Goal: Task Accomplishment & Management: Complete application form

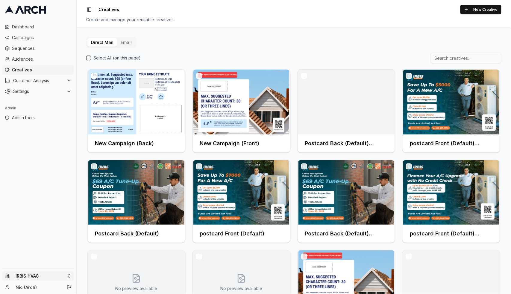
click at [70, 277] on html "Dashboard Campaigns Sequences Audiences Creatives Customer Analysis Settings Ad…" at bounding box center [255, 147] width 511 height 294
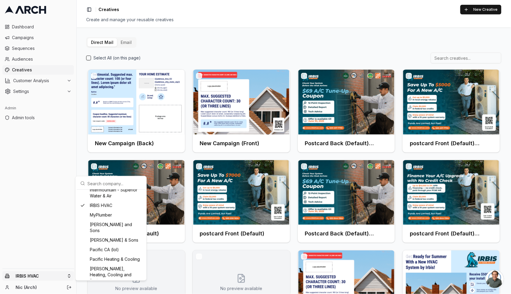
scroll to position [260, 0]
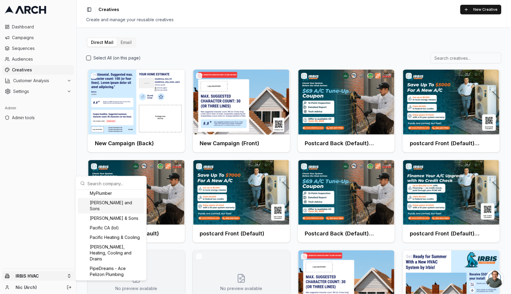
click at [105, 209] on div "[PERSON_NAME] and Sons" at bounding box center [111, 206] width 66 height 16
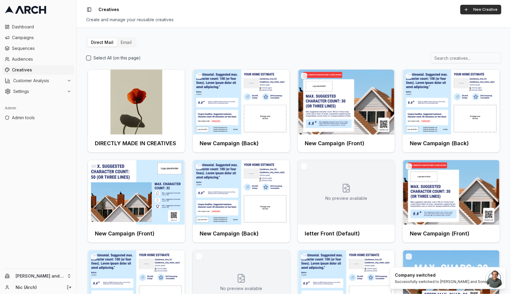
click at [470, 10] on button "New Creative" at bounding box center [480, 10] width 41 height 10
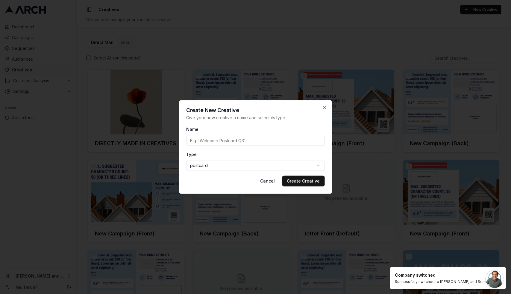
click at [227, 139] on input "Name" at bounding box center [255, 140] width 138 height 11
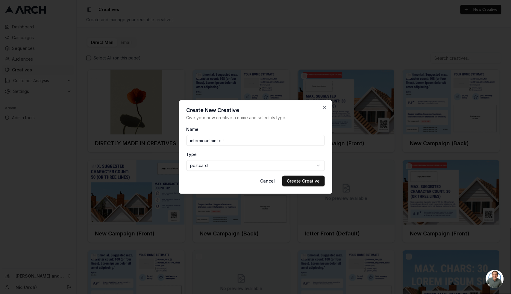
type input "intermountain test"
click at [229, 168] on body "Dashboard Campaigns Sequences Audiences Creatives Customer Analysis Settings Ad…" at bounding box center [255, 147] width 511 height 294
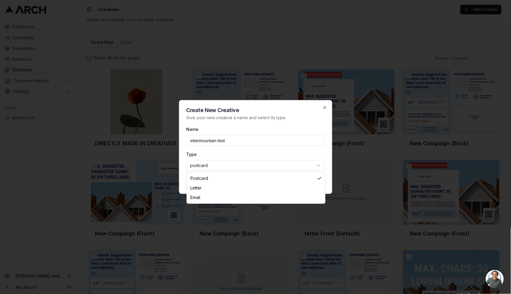
select select "email"
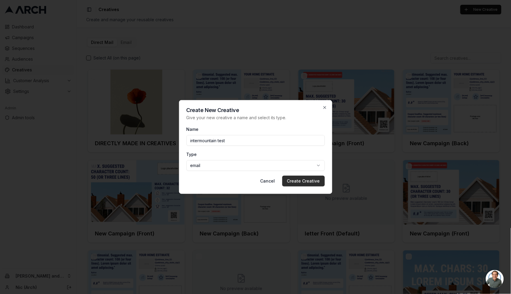
click at [300, 182] on button "Create Creative" at bounding box center [303, 181] width 42 height 11
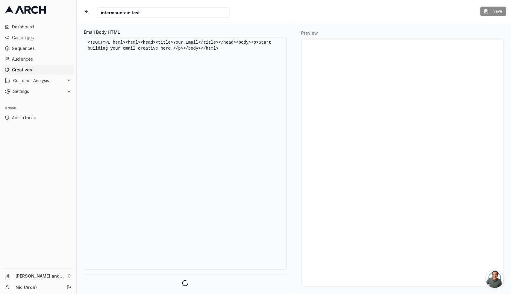
click at [154, 51] on textarea "<!DOCTYPE html><html><head><title>Your Email</title></head><body><p>Start build…" at bounding box center [185, 153] width 203 height 233
paste textarea "<html xmlns:v="urn:schemas-microsoft-com:vml" xmlns:o="urn:schemas-microsoft-co…"
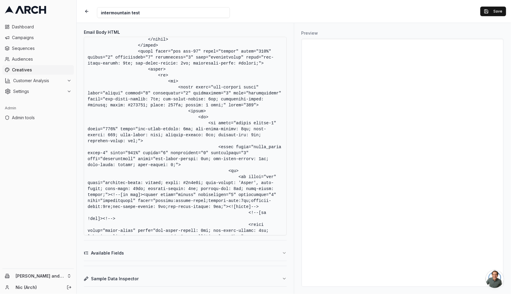
scroll to position [8498, 0]
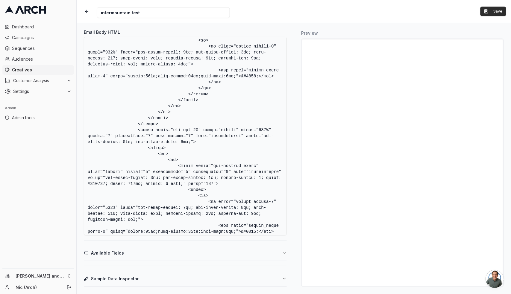
click at [491, 14] on button "Save" at bounding box center [493, 12] width 26 height 10
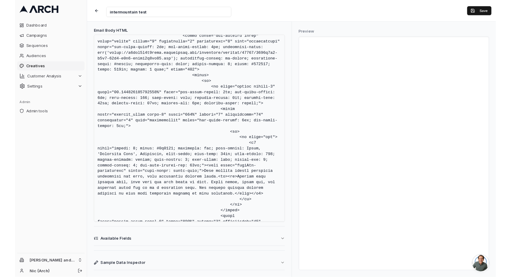
scroll to position [0, 0]
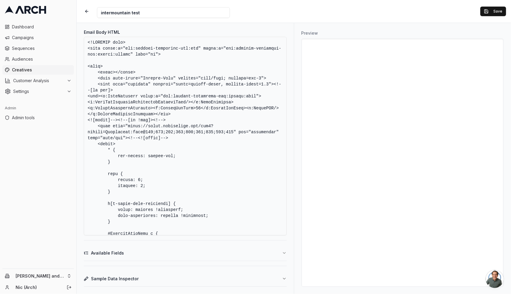
click at [156, 133] on textarea "Email Body HTML" at bounding box center [185, 136] width 203 height 199
click at [177, 139] on textarea "Email Body HTML" at bounding box center [185, 136] width 203 height 199
drag, startPoint x: 176, startPoint y: 139, endPoint x: 78, endPoint y: 128, distance: 99.0
click at [78, 128] on div "Email Body HTML Available Fields Sample Data Inspector" at bounding box center [185, 158] width 217 height 271
click at [162, 131] on textarea "Email Body HTML" at bounding box center [185, 136] width 203 height 199
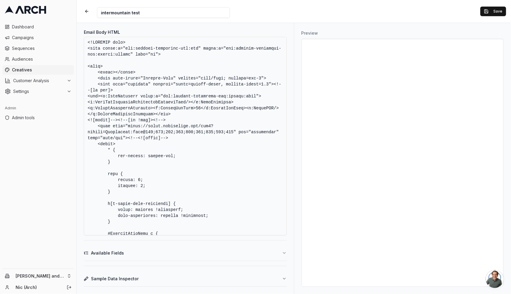
drag, startPoint x: 170, startPoint y: 138, endPoint x: 166, endPoint y: 123, distance: 15.9
click at [118, 122] on textarea "Email Body HTML" at bounding box center [185, 136] width 203 height 199
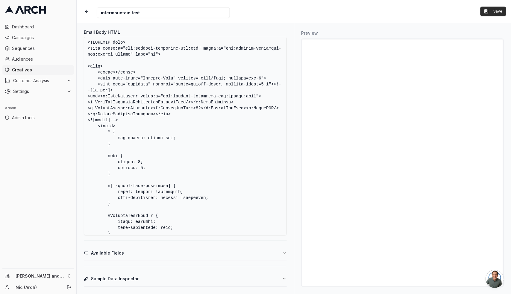
type textarea "<!DOCTYPE html> <html xmlns:v="urn:schemas-microsoft-com:vml" xmlns:o="urn:sche…"
click at [497, 12] on button "Save" at bounding box center [493, 12] width 26 height 10
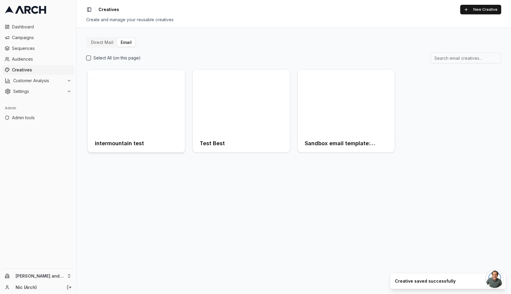
click at [133, 100] on div at bounding box center [136, 102] width 97 height 65
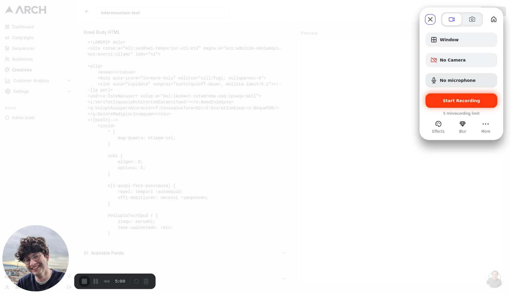
click at [462, 98] on div "Start Recording" at bounding box center [461, 101] width 72 height 14
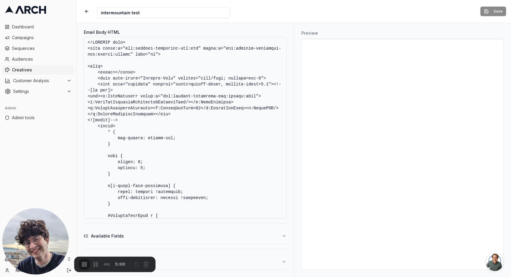
click at [252, 277] on div "2" at bounding box center [255, 280] width 511 height 6
click at [186, 102] on textarea "Email Body HTML" at bounding box center [185, 128] width 203 height 182
paste textarea "<!--[if !mso]><!--> <link href="[URL][DOMAIN_NAME]" rel="stylesheet" type="text…"
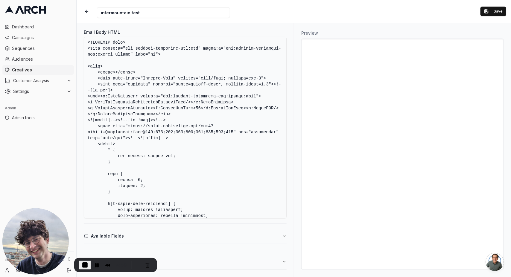
scroll to position [9052, 0]
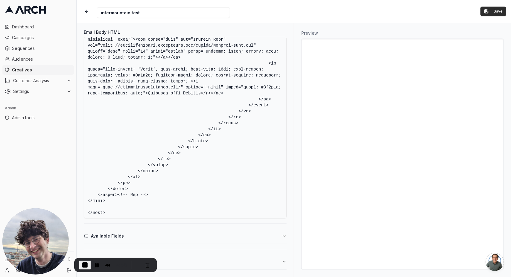
click at [493, 9] on button "Save" at bounding box center [493, 12] width 26 height 10
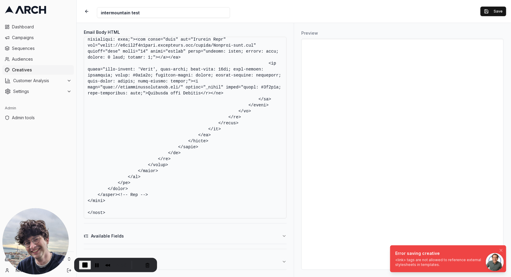
drag, startPoint x: 420, startPoint y: 265, endPoint x: 397, endPoint y: 261, distance: 22.8
click at [396, 261] on div "<link> tags are not allowed to reference external stylesheets in templates." at bounding box center [447, 263] width 104 height 10
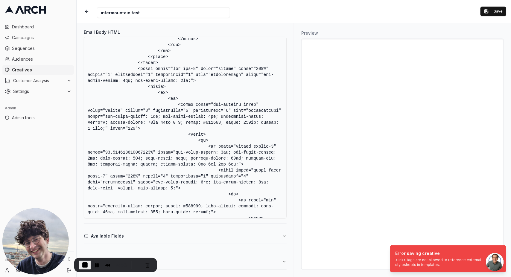
scroll to position [0, 0]
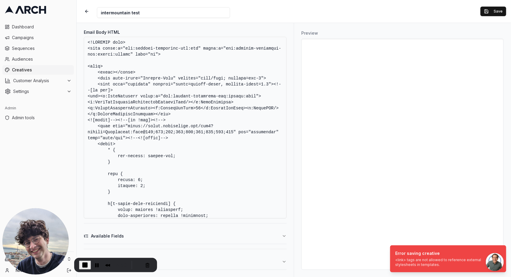
drag, startPoint x: 167, startPoint y: 136, endPoint x: 120, endPoint y: 122, distance: 48.8
click at [118, 121] on textarea "Email Body HTML" at bounding box center [185, 128] width 203 height 182
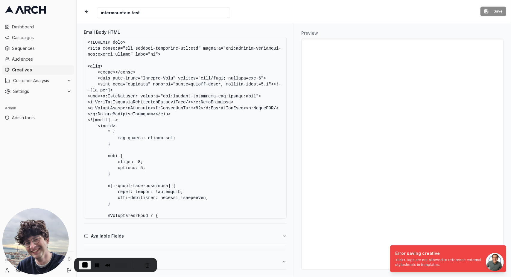
click at [470, 19] on div "Creative Name intermountain test Save" at bounding box center [294, 11] width 434 height 23
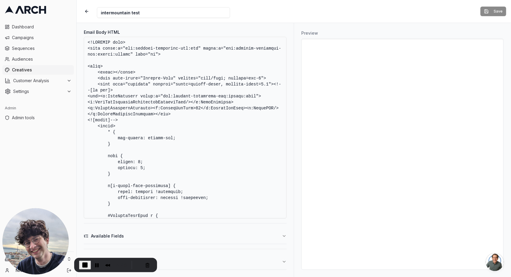
click at [206, 168] on textarea "Email Body HTML" at bounding box center [185, 128] width 203 height 182
click at [176, 116] on textarea "Email Body HTML" at bounding box center [185, 128] width 203 height 182
click at [166, 123] on textarea "Email Body HTML" at bounding box center [185, 128] width 203 height 182
click at [170, 100] on textarea "Email Body HTML" at bounding box center [185, 128] width 203 height 182
click at [211, 79] on textarea "Email Body HTML" at bounding box center [185, 128] width 203 height 182
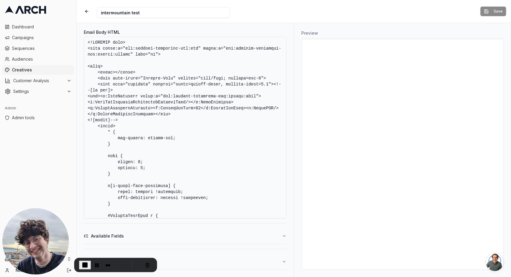
click at [424, 24] on div "Preview" at bounding box center [402, 150] width 217 height 254
click at [499, 11] on div "Save" at bounding box center [493, 12] width 26 height 10
click at [170, 75] on textarea "Email Body HTML" at bounding box center [185, 128] width 203 height 182
type textarea "<!DOCTYPE html> <html xmlns:v="urn:schemas-microsoft-com:vml" xmlns:o="urn:sche…"
click at [151, 96] on textarea "Email Body HTML" at bounding box center [185, 128] width 203 height 182
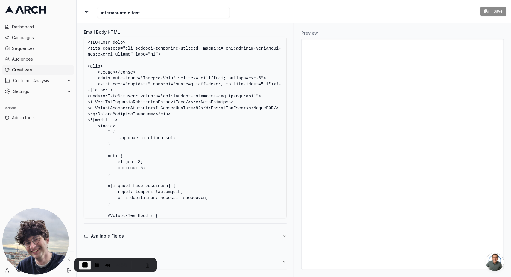
click at [139, 115] on textarea "Email Body HTML" at bounding box center [185, 128] width 203 height 182
click at [138, 100] on textarea "Email Body HTML" at bounding box center [185, 128] width 203 height 182
click at [86, 264] on span "End Recording" at bounding box center [84, 265] width 7 height 7
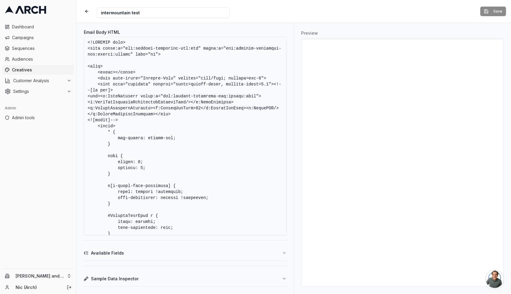
click at [34, 72] on span "Creatives" at bounding box center [42, 70] width 60 height 6
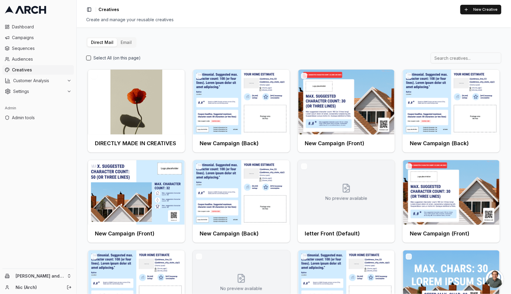
click at [125, 44] on button "Email" at bounding box center [126, 42] width 18 height 8
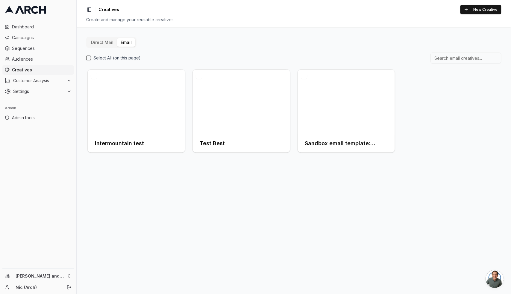
click at [93, 75] on button "button" at bounding box center [94, 76] width 6 height 6
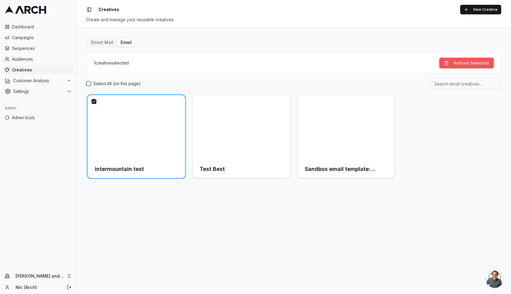
click at [451, 60] on button "Archive Selected" at bounding box center [466, 63] width 54 height 11
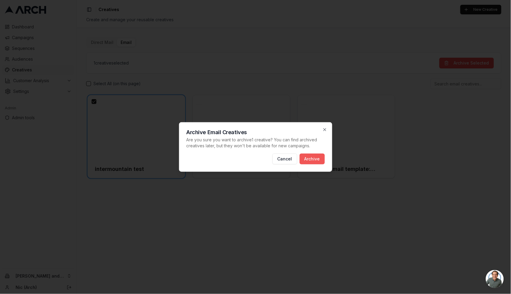
click at [319, 159] on button "Archive" at bounding box center [311, 159] width 25 height 11
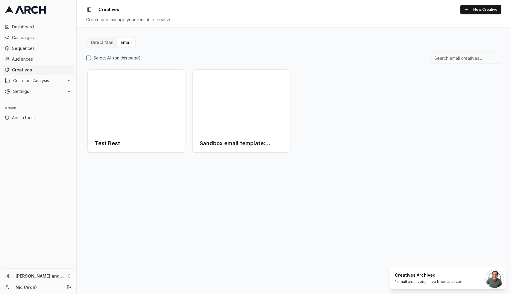
click at [392, 55] on div "Select All (on this page)" at bounding box center [293, 58] width 415 height 11
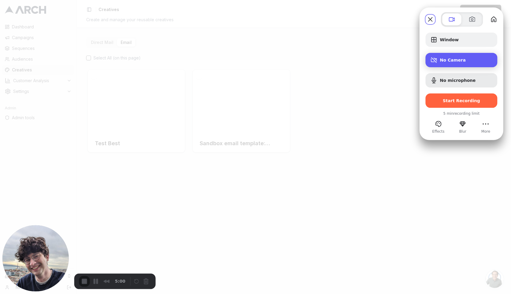
click at [439, 63] on div "Camera options" at bounding box center [435, 60] width 10 height 7
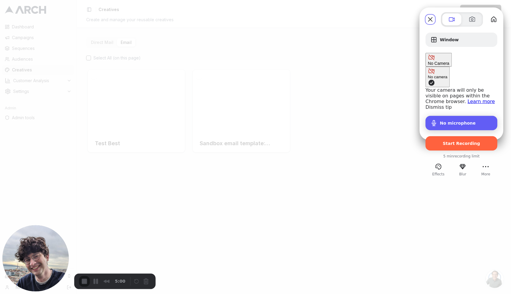
click at [432, 116] on div "No microphone" at bounding box center [461, 123] width 72 height 14
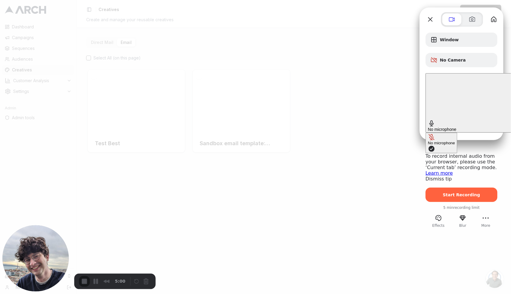
click at [441, 90] on div "Window No Camera No microphone No microphone To record internal audio from your…" at bounding box center [461, 118] width 72 height 170
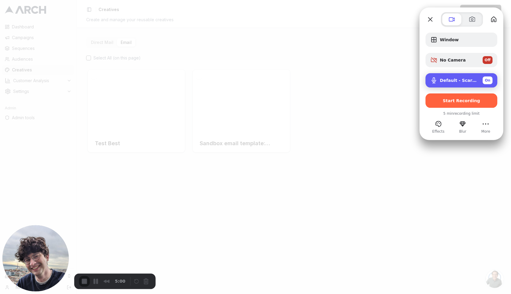
click at [455, 83] on span "Default - Scarlett Solo USB (1235:8205)" at bounding box center [459, 80] width 38 height 5
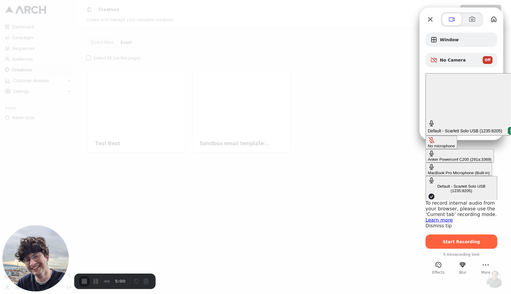
click at [508, 127] on div "On" at bounding box center [513, 131] width 10 height 8
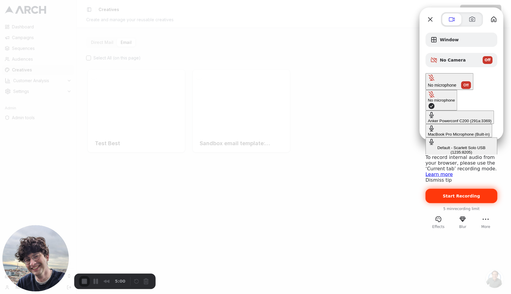
click at [460, 194] on span "Start Recording" at bounding box center [461, 196] width 37 height 5
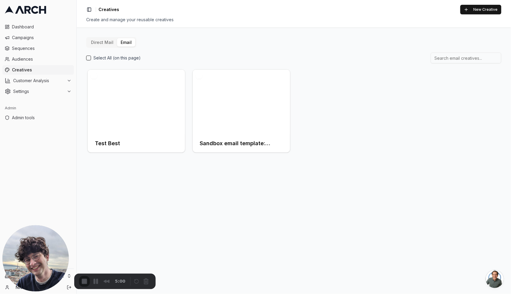
click at [468, 9] on button "New Creative" at bounding box center [480, 10] width 41 height 10
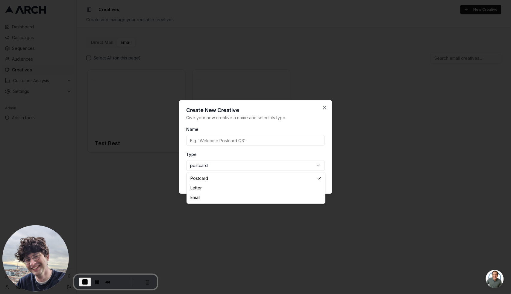
click at [234, 166] on body "Dashboard Campaigns Sequences Audiences Creatives Customer Analysis Settings Ad…" at bounding box center [255, 147] width 511 height 294
select select "email"
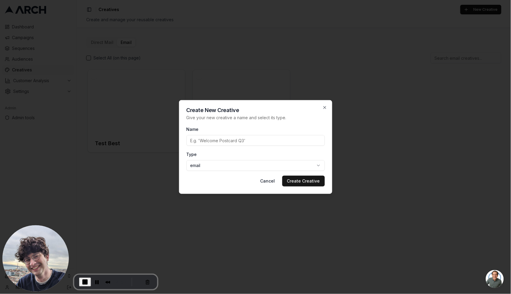
click at [218, 139] on input "Name" at bounding box center [255, 140] width 138 height 11
type input "intermountain test"
click at [295, 183] on button "Create Creative" at bounding box center [303, 181] width 42 height 11
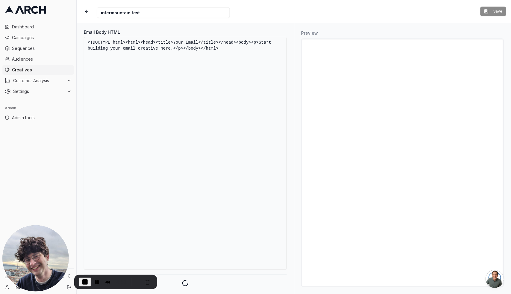
click at [210, 86] on textarea "<!DOCTYPE html><html><head><title>Your Email</title></head><body><p>Start build…" at bounding box center [185, 153] width 203 height 233
paste textarea "<html xmlns:v="urn:schemas-microsoft-com:vml" xmlns:o="urn:schemas-microsoft-co…"
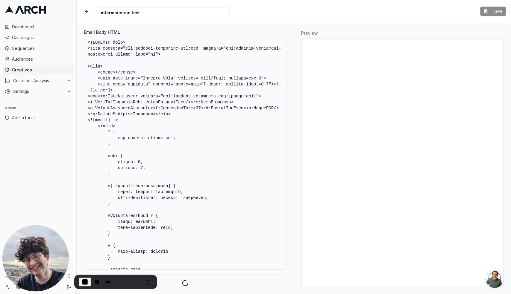
scroll to position [8983, 0]
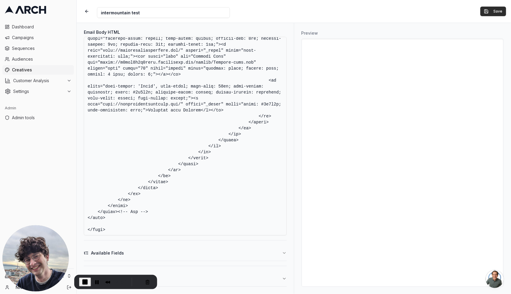
type textarea "<!DOCTYPE html> <html xmlns:v="urn:schemas-microsoft-com:vml" xmlns:o="urn:sche…"
click at [490, 11] on button "Save" at bounding box center [493, 12] width 26 height 10
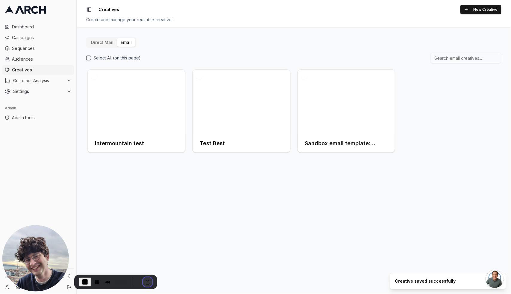
click at [145, 281] on button "Cancel Recording" at bounding box center [148, 283] width 10 height 10
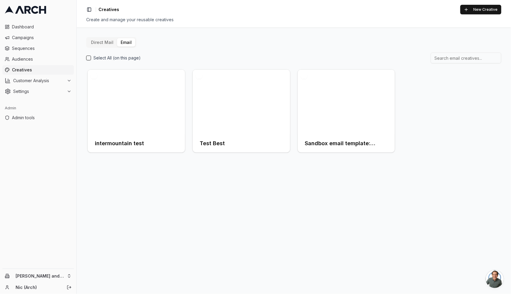
click at [94, 75] on button "button" at bounding box center [94, 76] width 6 height 6
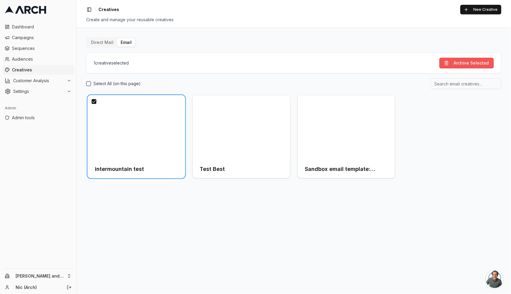
click at [468, 64] on button "Archive Selected" at bounding box center [466, 63] width 54 height 11
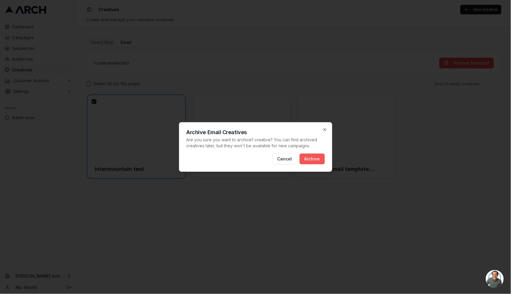
click at [314, 157] on button "Archive" at bounding box center [311, 159] width 25 height 11
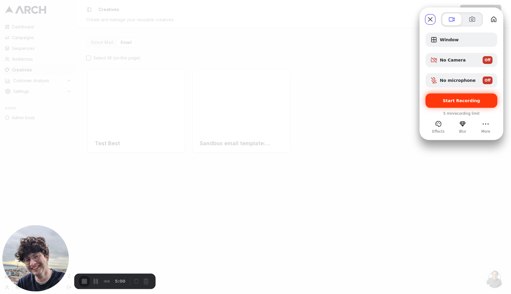
click at [462, 103] on span "Start Recording" at bounding box center [461, 100] width 37 height 5
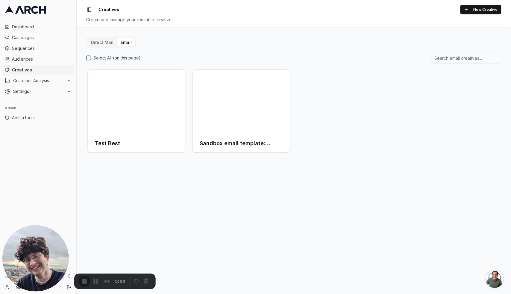
click at [479, 9] on button "New Creative" at bounding box center [480, 10] width 41 height 10
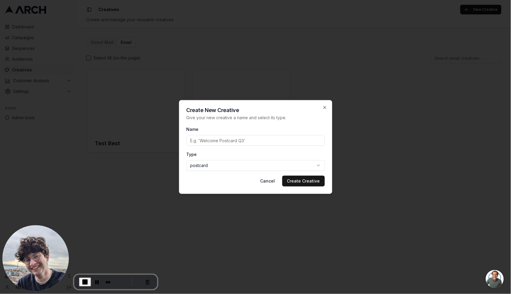
click at [228, 165] on body "Dashboard Campaigns Sequences Audiences Creatives Customer Analysis Settings Ad…" at bounding box center [255, 147] width 511 height 294
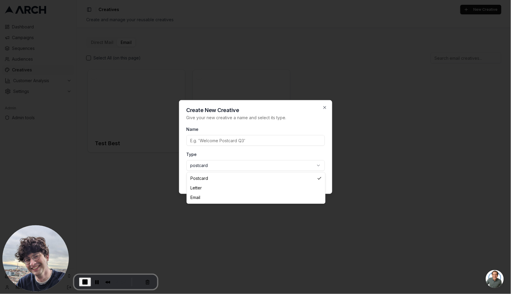
select select "email"
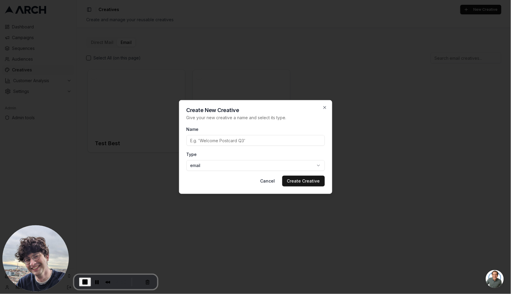
click at [211, 142] on input "Name" at bounding box center [255, 140] width 138 height 11
type input "intermountain test"
click at [311, 184] on button "Create Creative" at bounding box center [303, 181] width 42 height 11
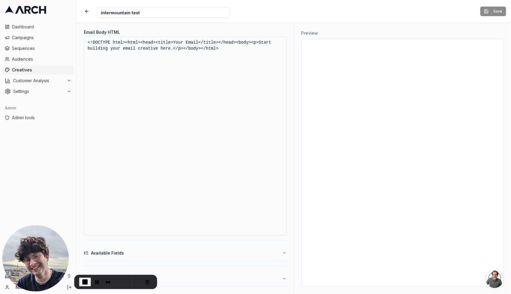
click at [179, 97] on textarea "<!DOCTYPE html><html><head><title>Your Email</title></head><body><p>Start build…" at bounding box center [185, 136] width 203 height 199
paste textarea "<html xmlns:v="urn:schemas-microsoft-com:vml" xmlns:o="urn:schemas-microsoft-co…"
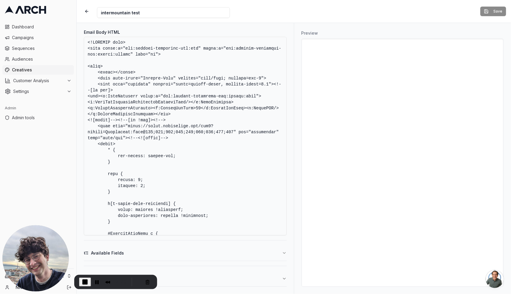
scroll to position [9035, 0]
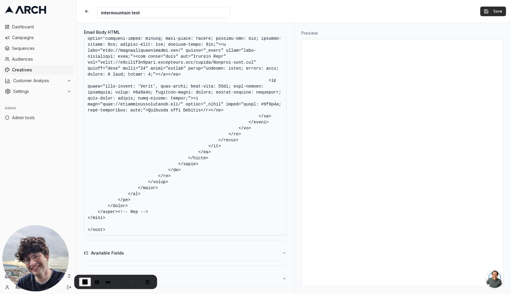
click at [494, 13] on button "Save" at bounding box center [493, 12] width 26 height 10
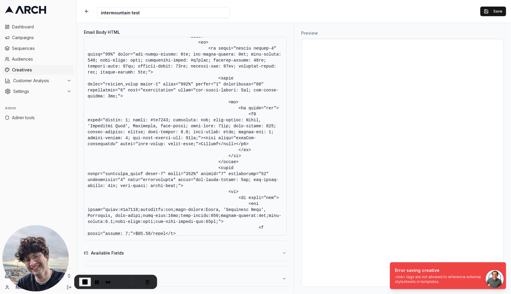
scroll to position [0, 0]
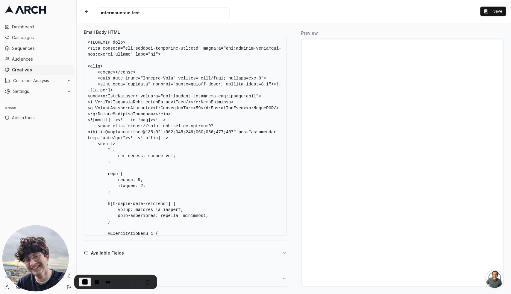
drag, startPoint x: 172, startPoint y: 138, endPoint x: 118, endPoint y: 122, distance: 56.0
click at [118, 121] on textarea "Email Body HTML" at bounding box center [185, 136] width 203 height 199
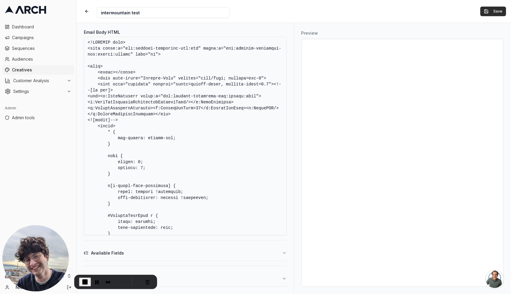
type textarea "<!DOCTYPE html> <html xmlns:v="urn:schemas-microsoft-com:vml" xmlns:o="urn:sche…"
click at [490, 13] on button "Save" at bounding box center [493, 12] width 26 height 10
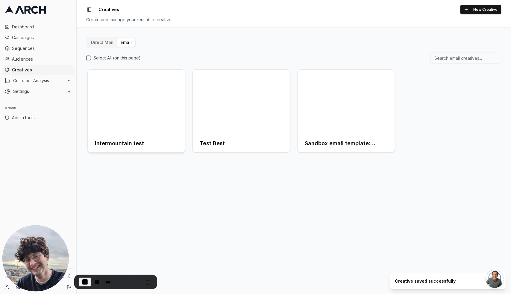
click at [139, 116] on div at bounding box center [136, 102] width 97 height 65
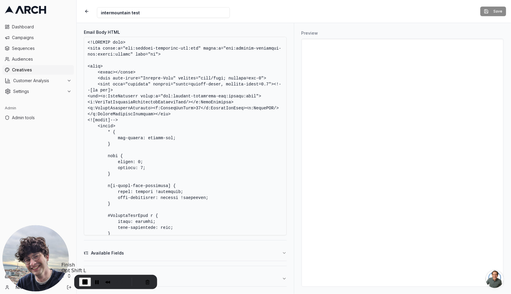
click at [85, 283] on span "End Recording" at bounding box center [84, 282] width 7 height 7
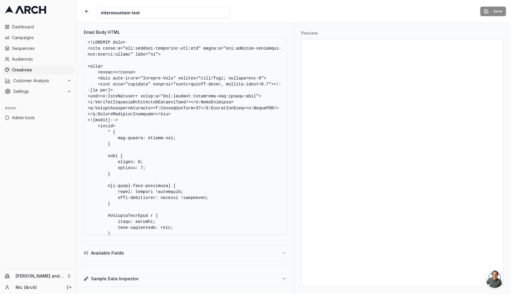
click at [153, 84] on textarea "Email Body HTML" at bounding box center [185, 136] width 203 height 199
click at [157, 100] on textarea "Email Body HTML" at bounding box center [185, 136] width 203 height 199
click at [130, 75] on textarea "Email Body HTML" at bounding box center [185, 136] width 203 height 199
paste textarea "<!--[if !mso]><!--> <link href="[URL][DOMAIN_NAME]" rel="stylesheet" type="text…"
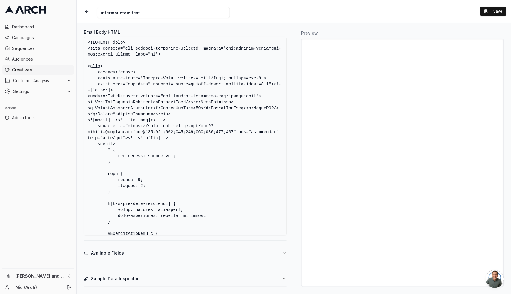
scroll to position [9035, 0]
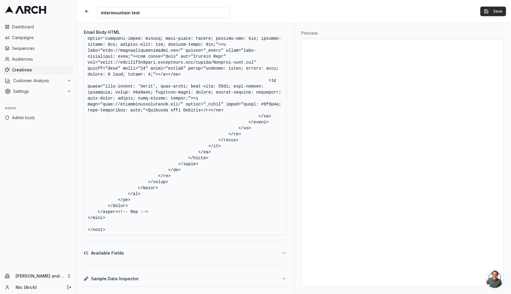
type textarea "<!DOCTYPE html> <html xmlns:v="urn:schemas-microsoft-com:vml" xmlns:o="urn:sche…"
click at [493, 12] on button "Save" at bounding box center [493, 12] width 26 height 10
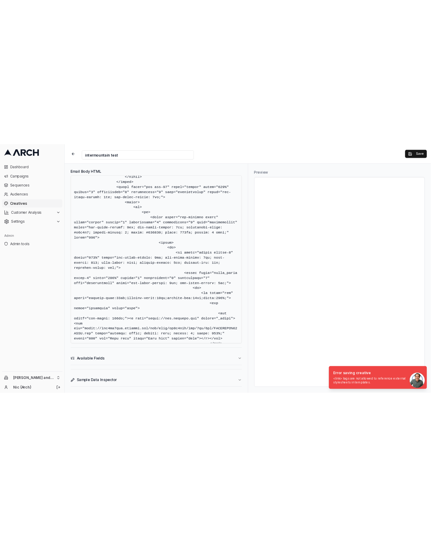
scroll to position [6911, 0]
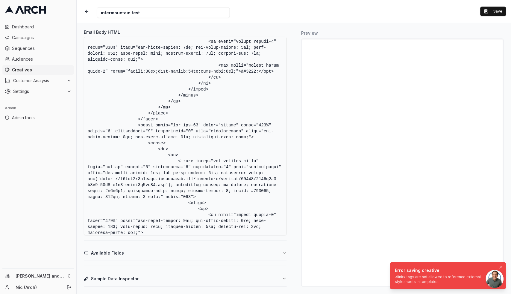
drag, startPoint x: 416, startPoint y: 281, endPoint x: 398, endPoint y: 276, distance: 19.2
click at [392, 274] on li "Error saving creative <link> tags are not allowed to reference external stylesh…" at bounding box center [448, 276] width 116 height 27
drag, startPoint x: 397, startPoint y: 276, endPoint x: 425, endPoint y: 281, distance: 28.5
click at [425, 281] on div "<link> tags are not allowed to reference external stylesheets in templates." at bounding box center [472, 280] width 104 height 10
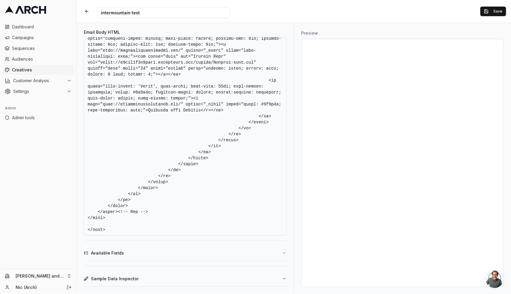
scroll to position [3687, 0]
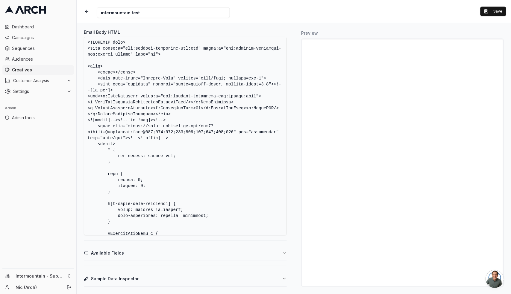
scroll to position [3687, 0]
